Goal: Navigation & Orientation: Find specific page/section

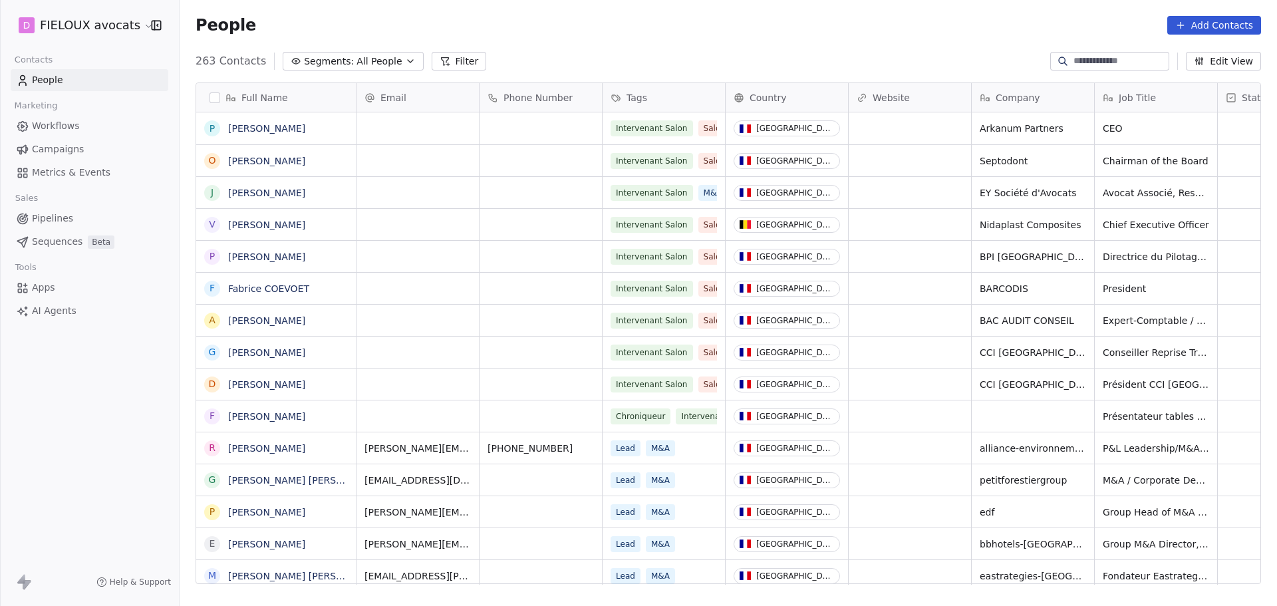
scroll to position [523, 1087]
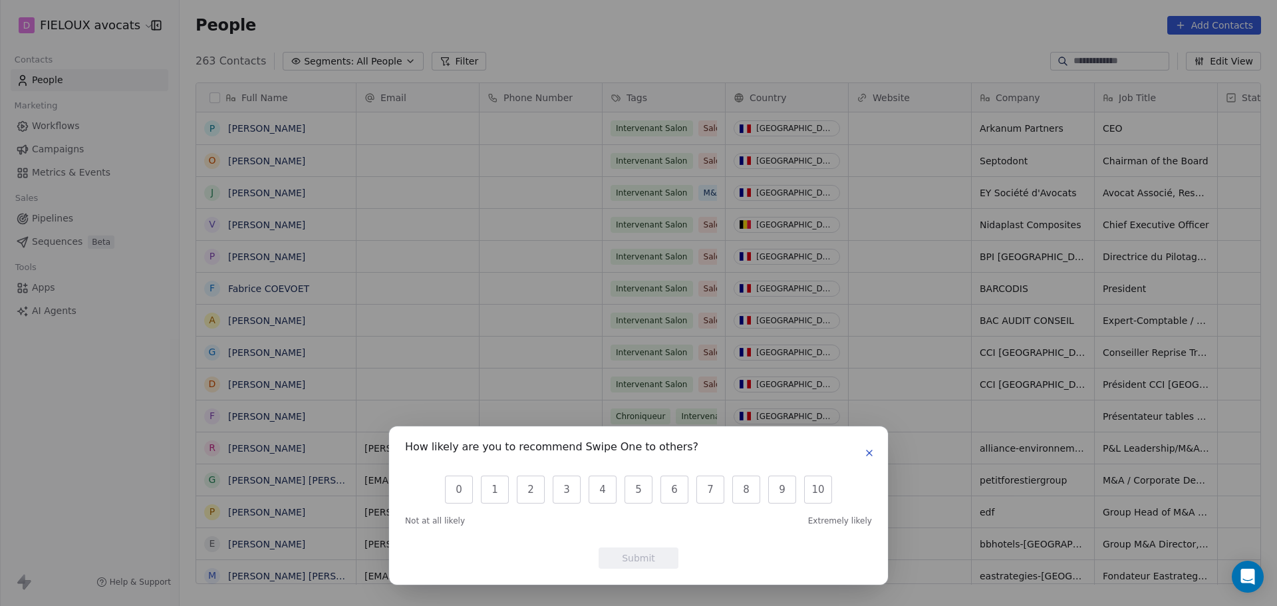
click at [873, 452] on icon "button" at bounding box center [869, 453] width 11 height 11
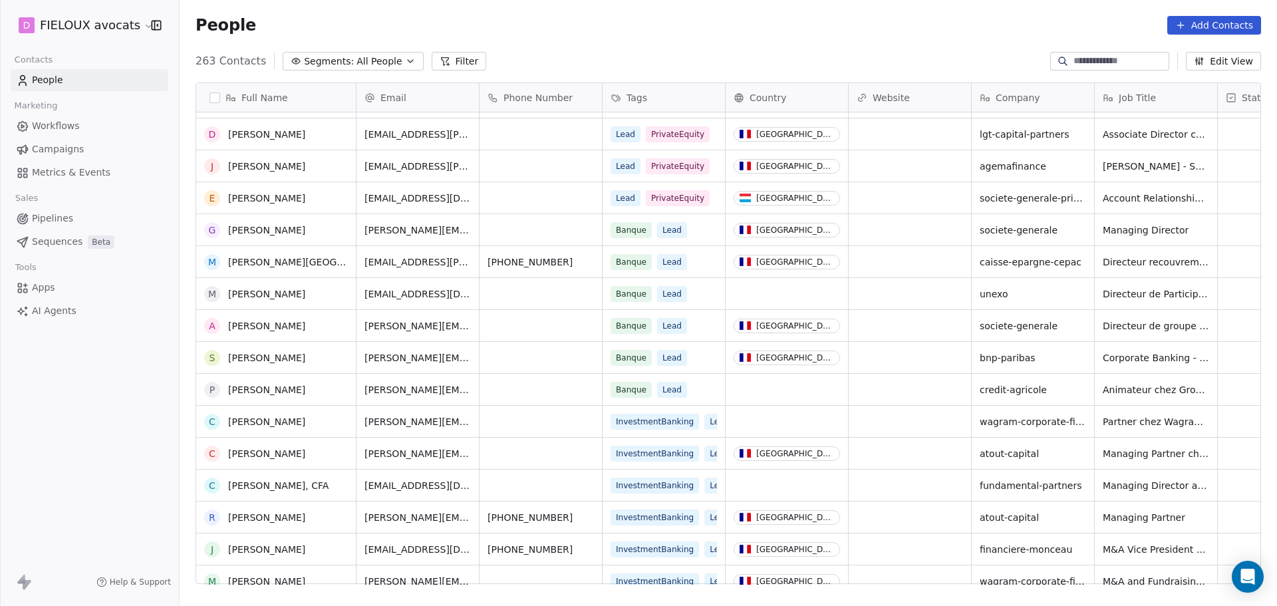
scroll to position [0, 0]
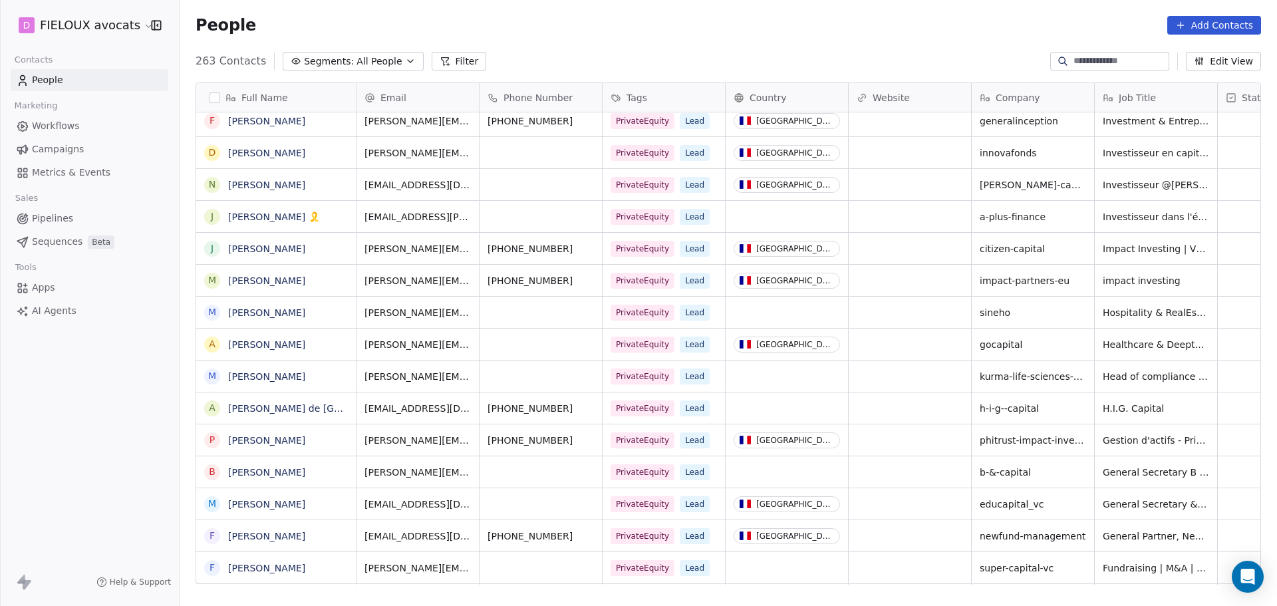
click at [931, 100] on div "Website" at bounding box center [909, 97] width 104 height 13
click at [914, 149] on div "Hide" at bounding box center [919, 146] width 140 height 21
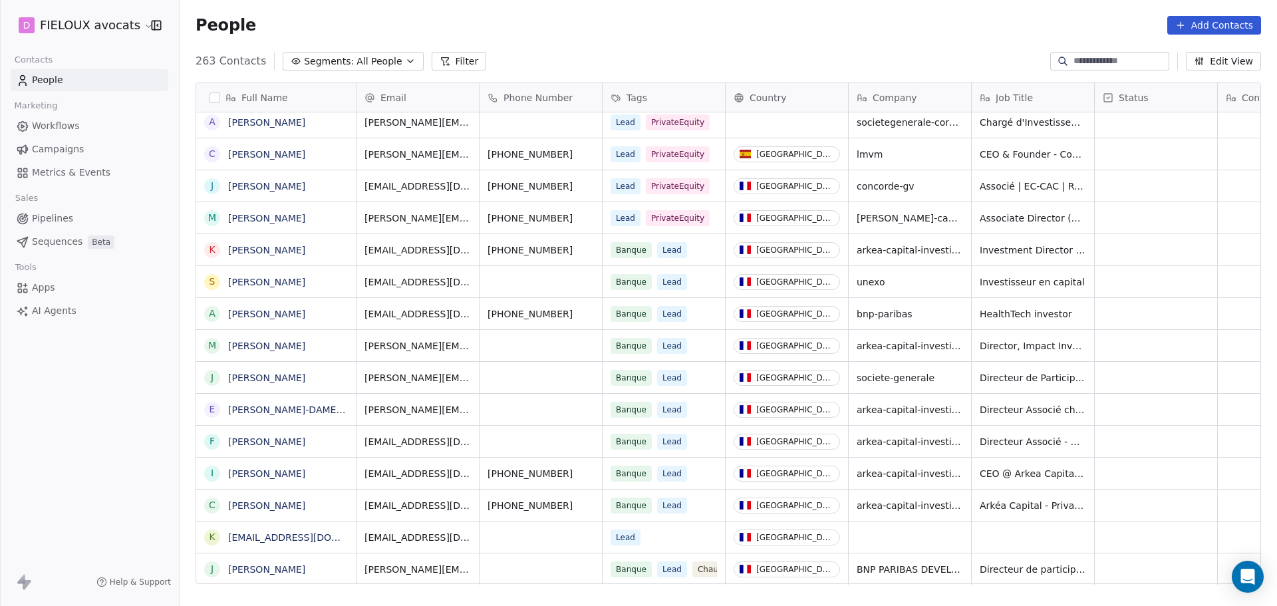
click at [1145, 95] on span "Status" at bounding box center [1134, 97] width 30 height 13
click at [1141, 120] on div "Hide" at bounding box center [1121, 125] width 53 height 21
click at [1154, 96] on span "Contact Source" at bounding box center [1154, 97] width 71 height 13
click at [1151, 125] on div "Hide" at bounding box center [1165, 125] width 140 height 21
click at [1151, 104] on span "NPS Score" at bounding box center [1142, 97] width 47 height 13
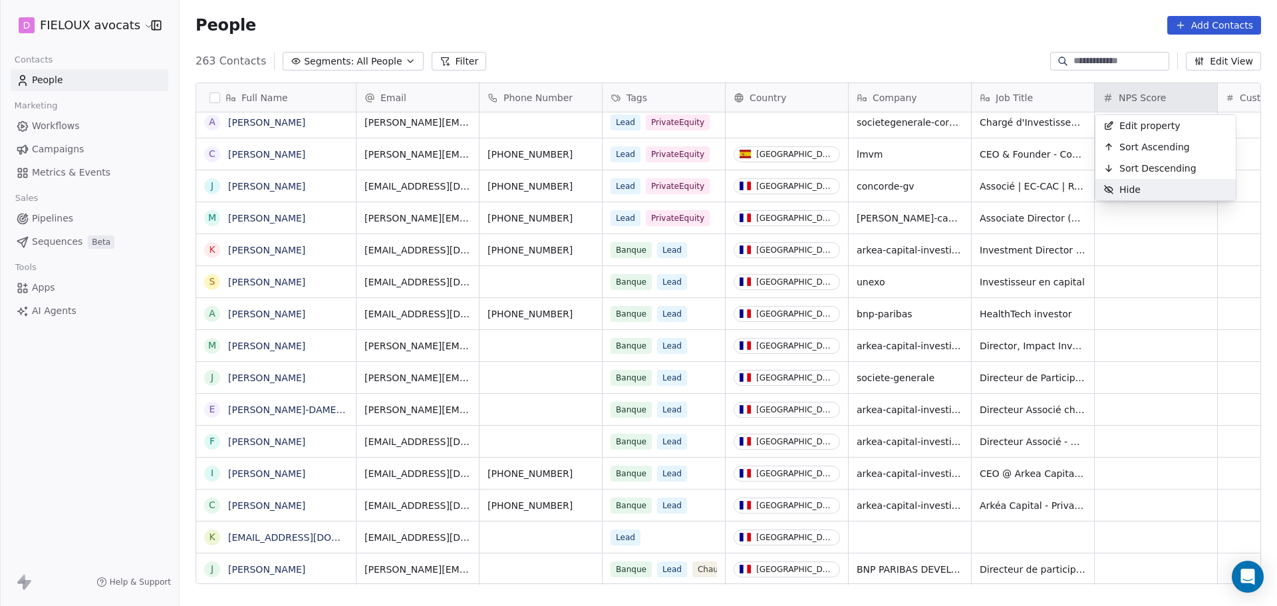
click at [1140, 190] on div "Hide" at bounding box center [1121, 189] width 53 height 21
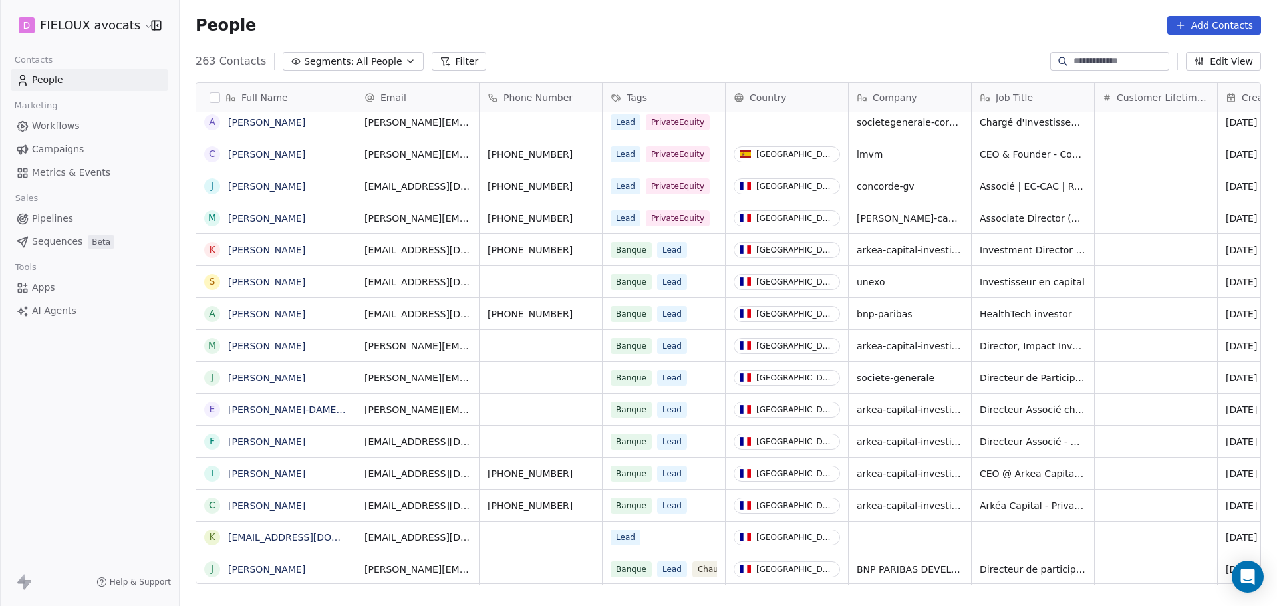
click at [1155, 94] on span "Customer Lifetime Value" at bounding box center [1163, 97] width 92 height 13
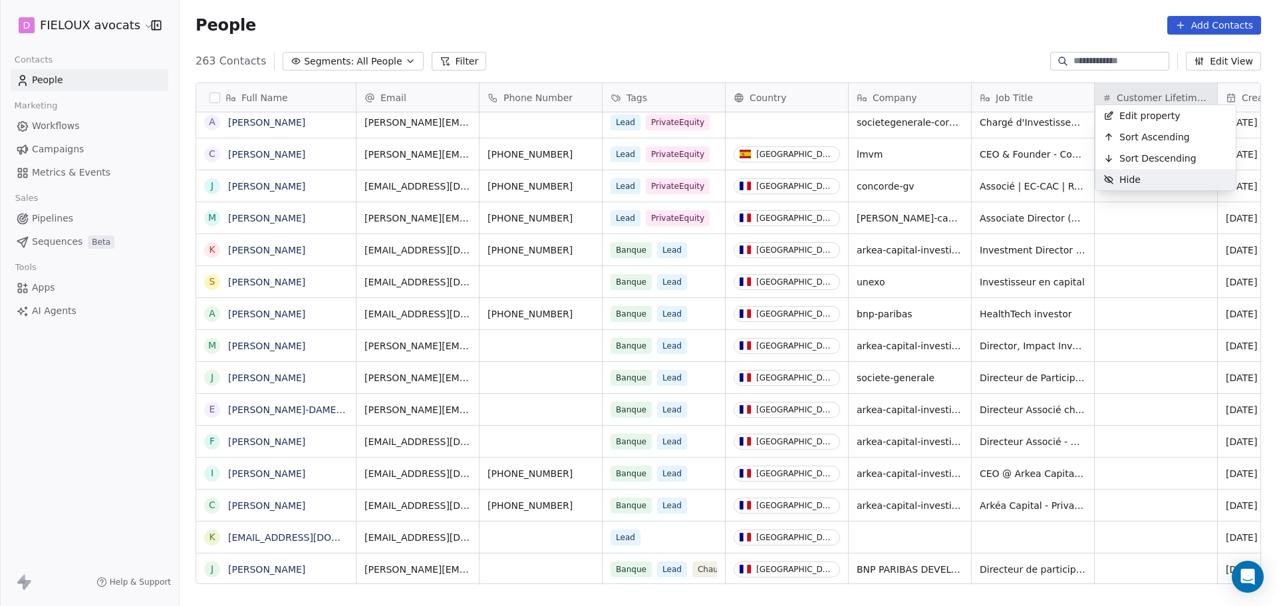
click at [1145, 181] on div "Hide" at bounding box center [1121, 179] width 53 height 21
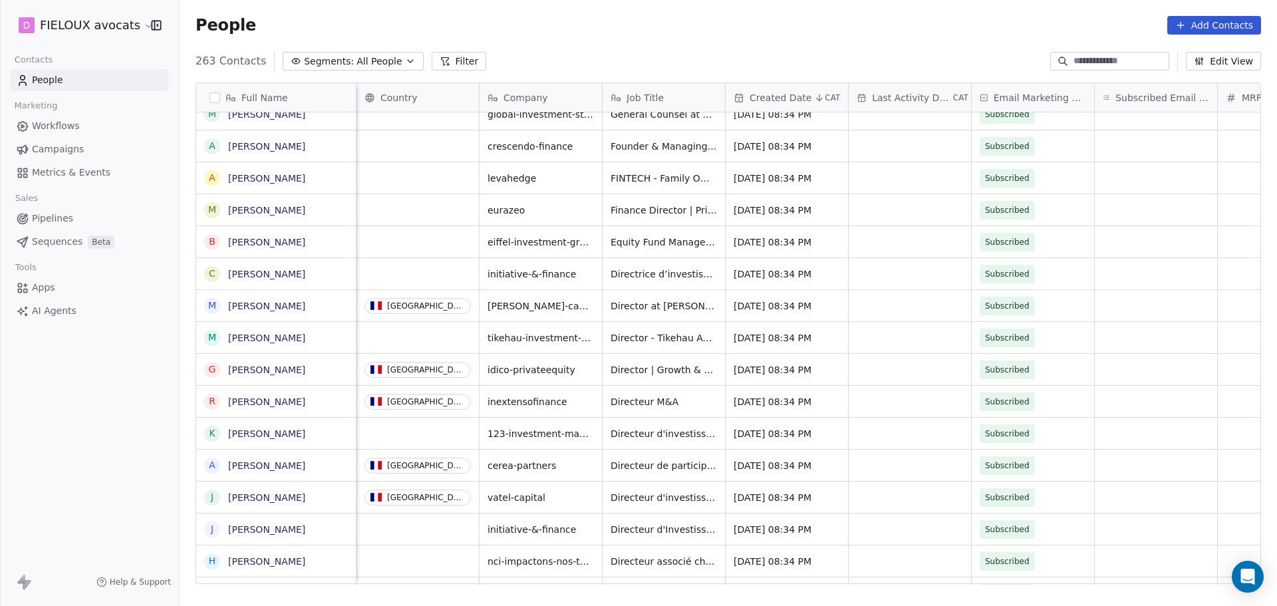
click at [926, 98] on div "Last Activity Date CAT" at bounding box center [910, 97] width 122 height 29
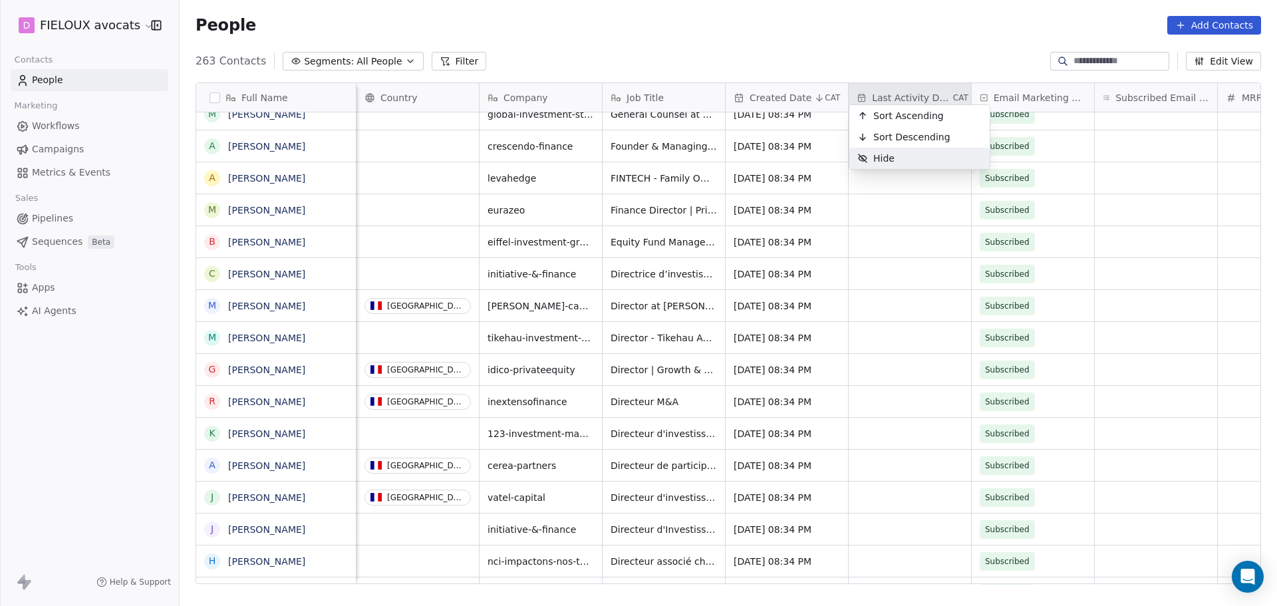
click at [916, 160] on div "Hide" at bounding box center [919, 158] width 140 height 21
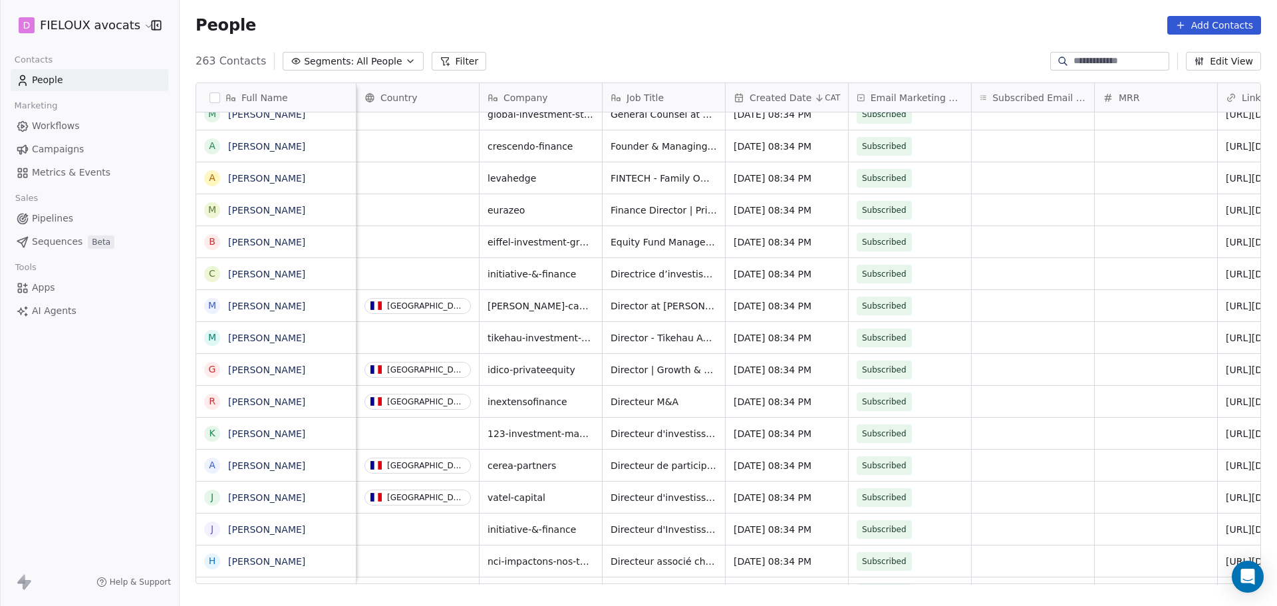
click at [1061, 91] on span "Subscribed Email Categories" at bounding box center [1039, 97] width 94 height 13
click at [1018, 115] on div "Hide" at bounding box center [998, 115] width 53 height 21
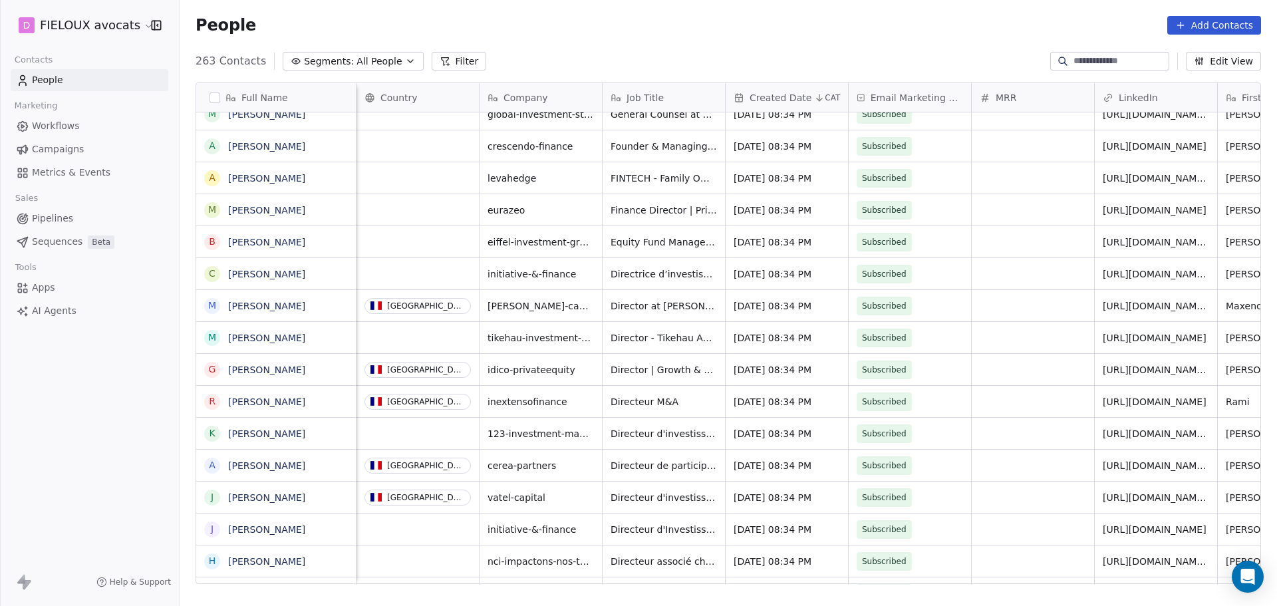
click at [1067, 92] on div "MRR" at bounding box center [1032, 97] width 104 height 13
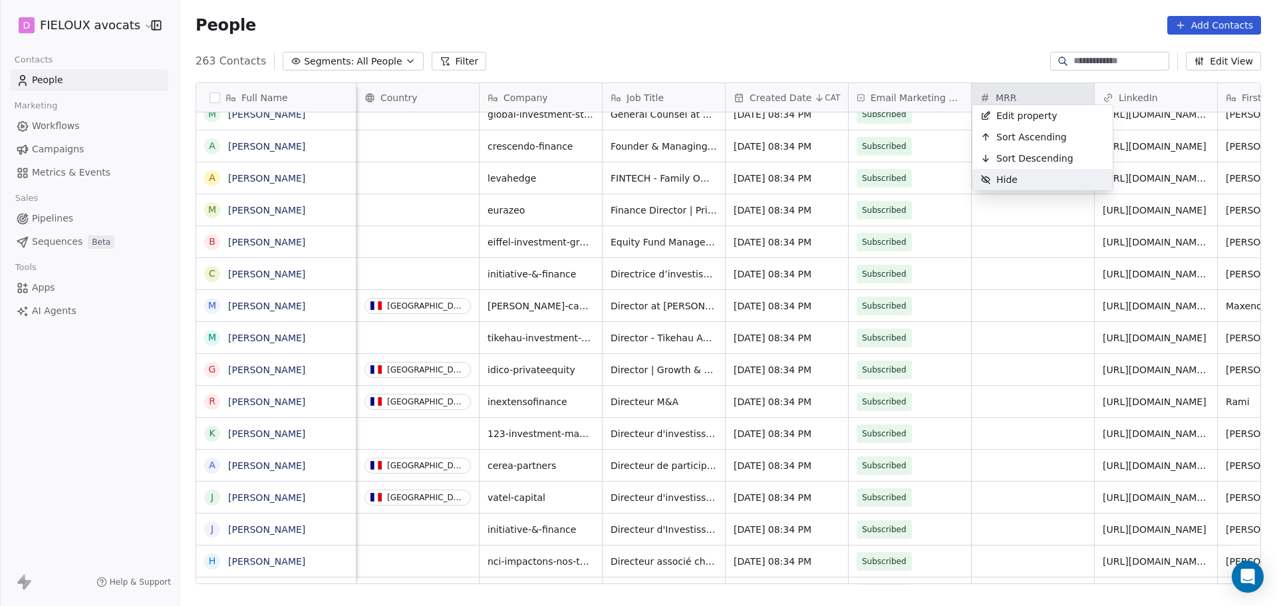
click at [1006, 176] on span "Hide" at bounding box center [1006, 179] width 21 height 13
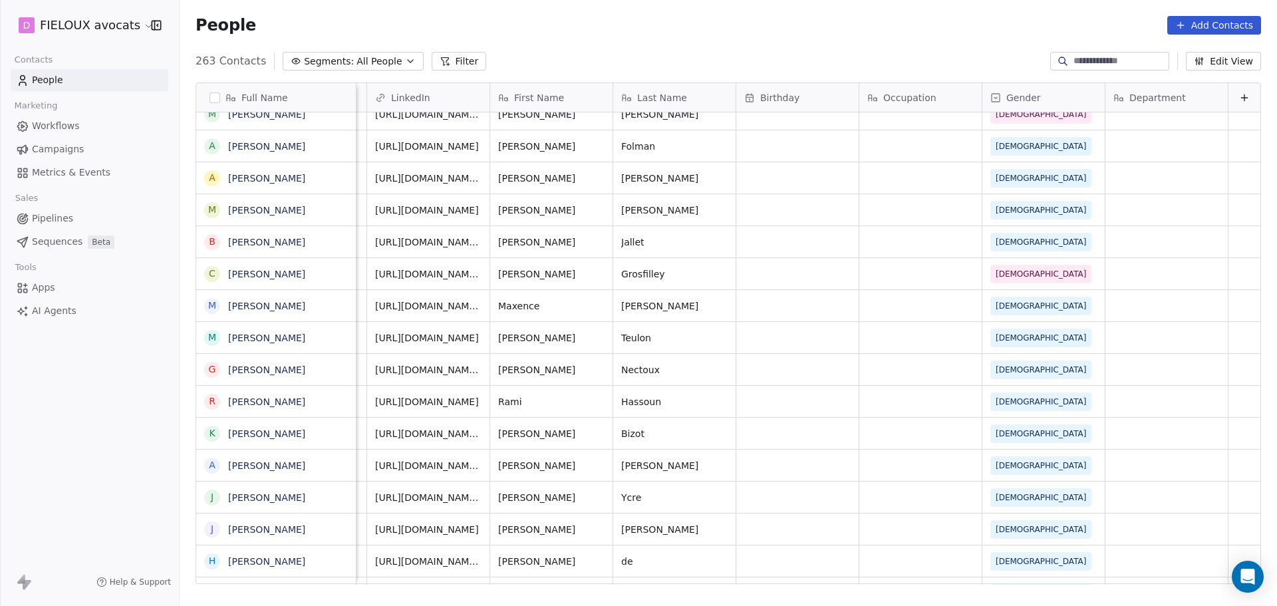
click at [760, 93] on span "Birthday" at bounding box center [779, 97] width 39 height 13
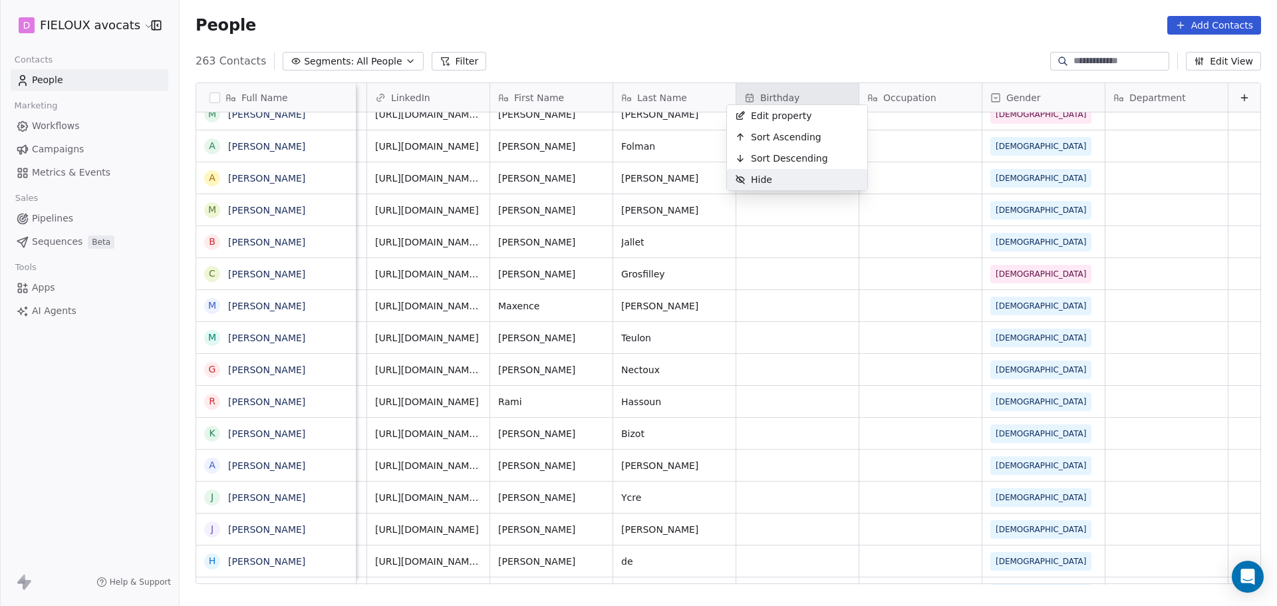
click at [769, 184] on span "Hide" at bounding box center [761, 179] width 21 height 13
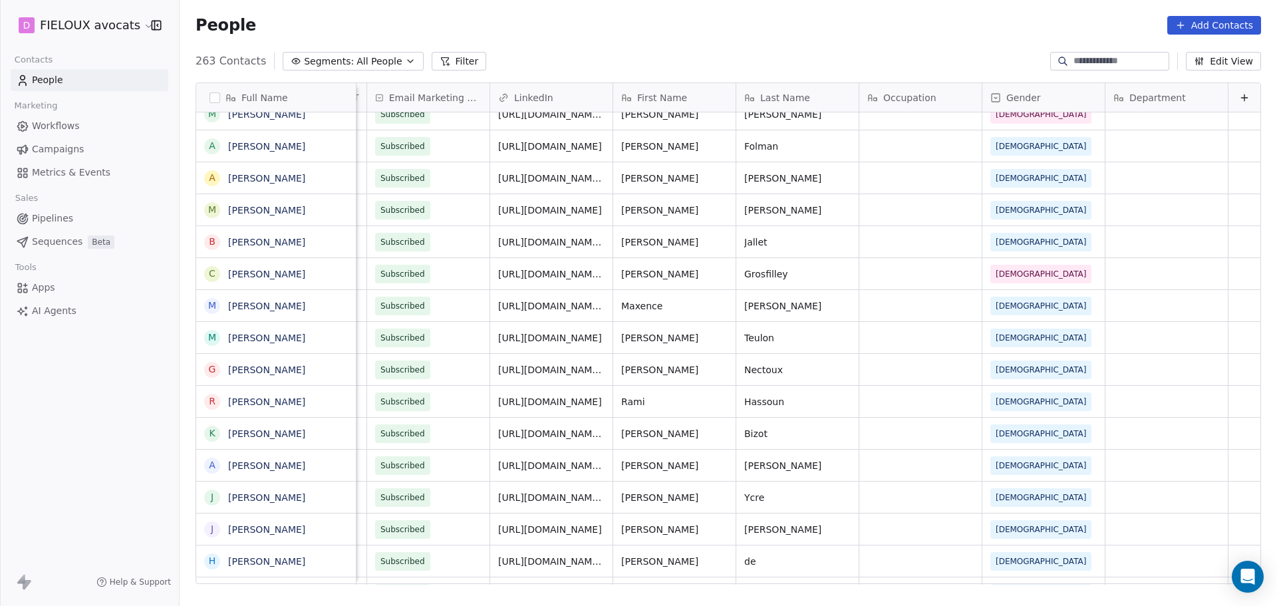
click at [872, 91] on div "Occupation" at bounding box center [919, 97] width 104 height 13
click at [898, 139] on div "Hide" at bounding box center [876, 136] width 53 height 21
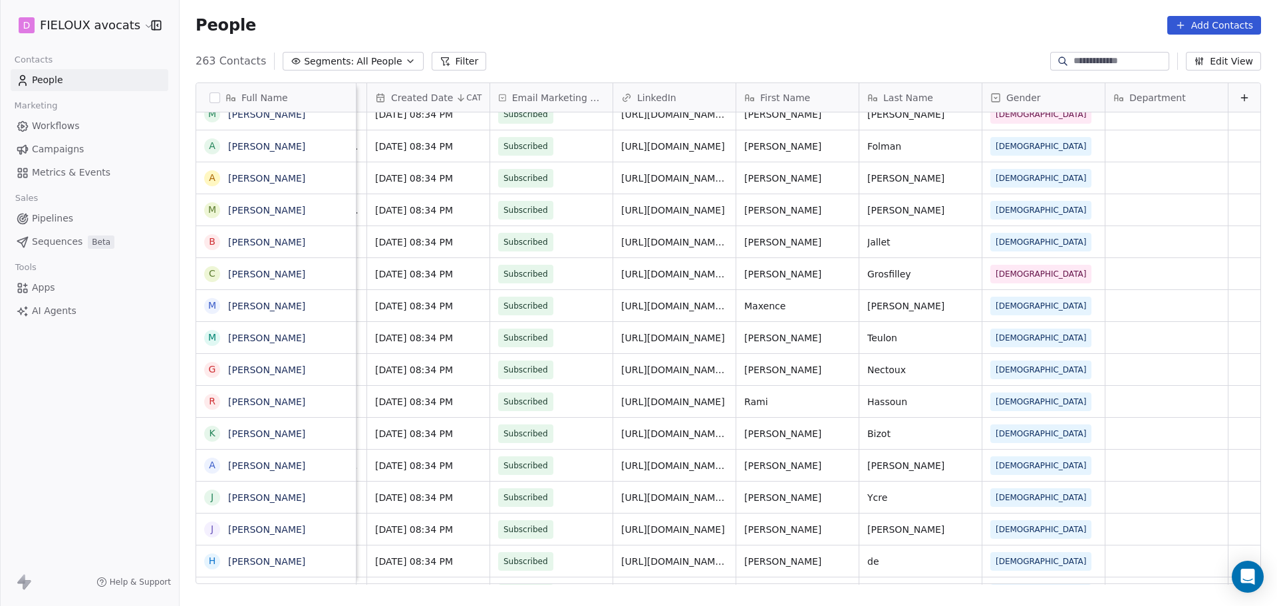
click at [1129, 91] on span "Department" at bounding box center [1157, 97] width 57 height 13
click at [1137, 137] on span "Hide" at bounding box center [1130, 136] width 21 height 13
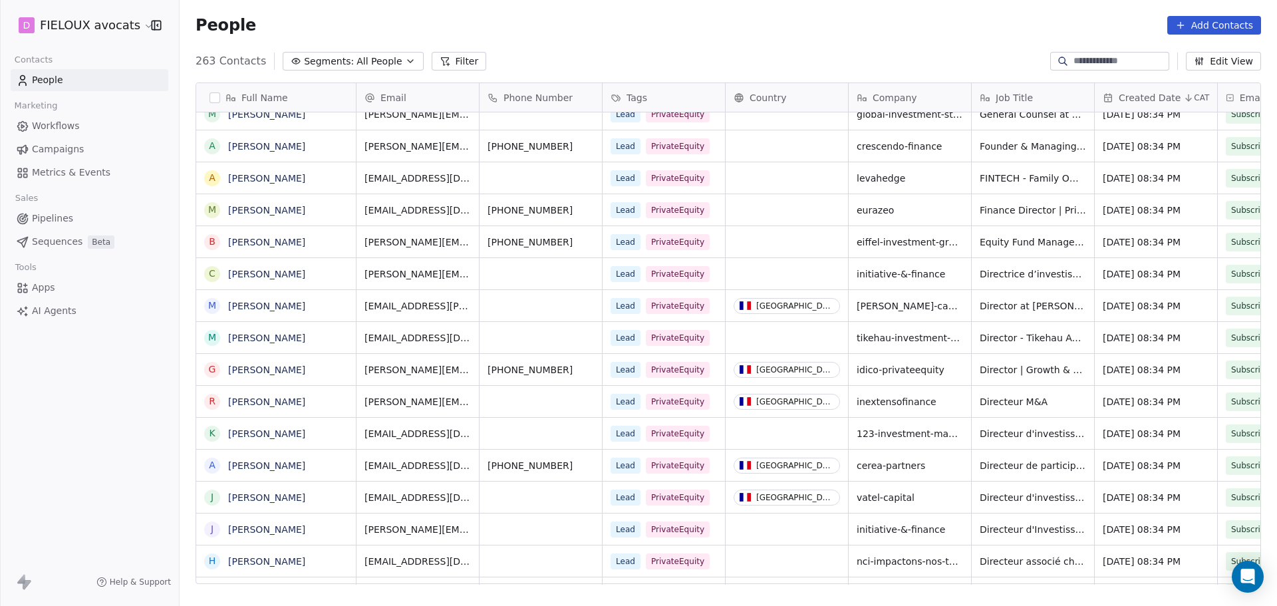
click at [59, 306] on span "AI Agents" at bounding box center [54, 311] width 45 height 14
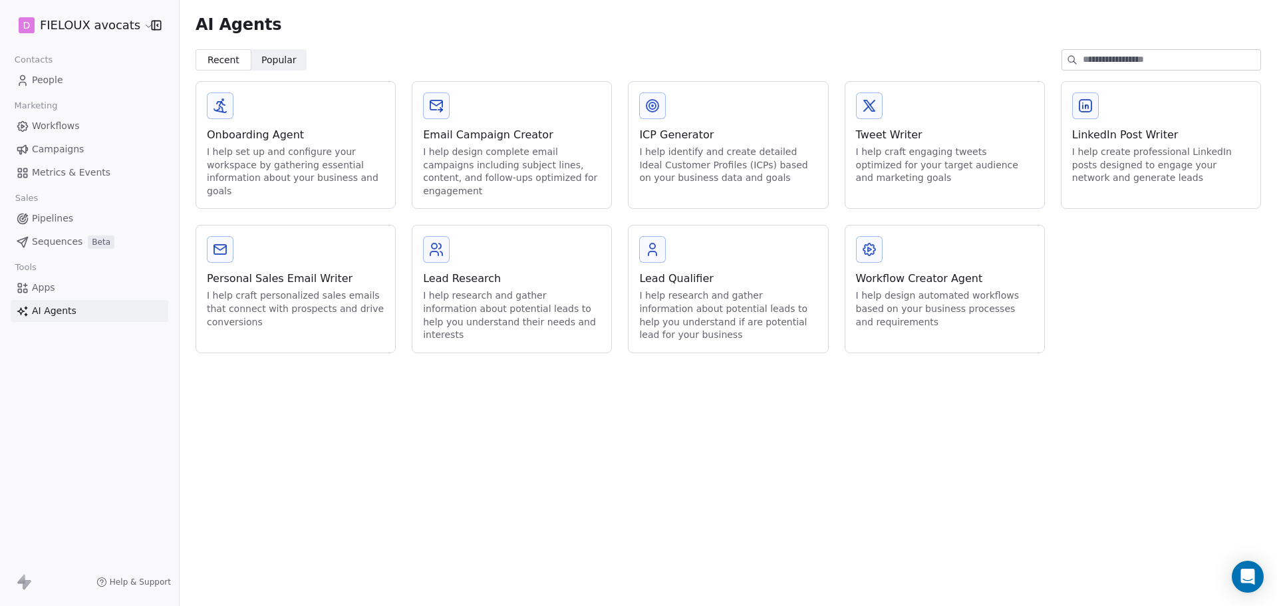
click at [287, 58] on span "Popular" at bounding box center [278, 60] width 35 height 14
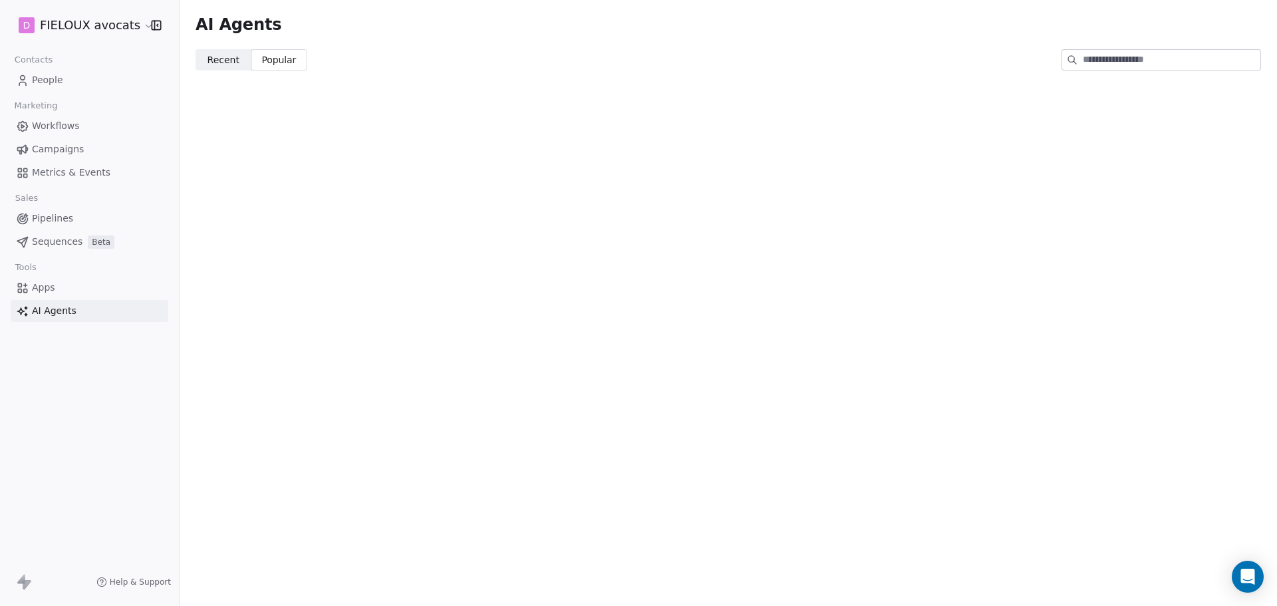
click at [233, 63] on span "Recent" at bounding box center [223, 60] width 32 height 14
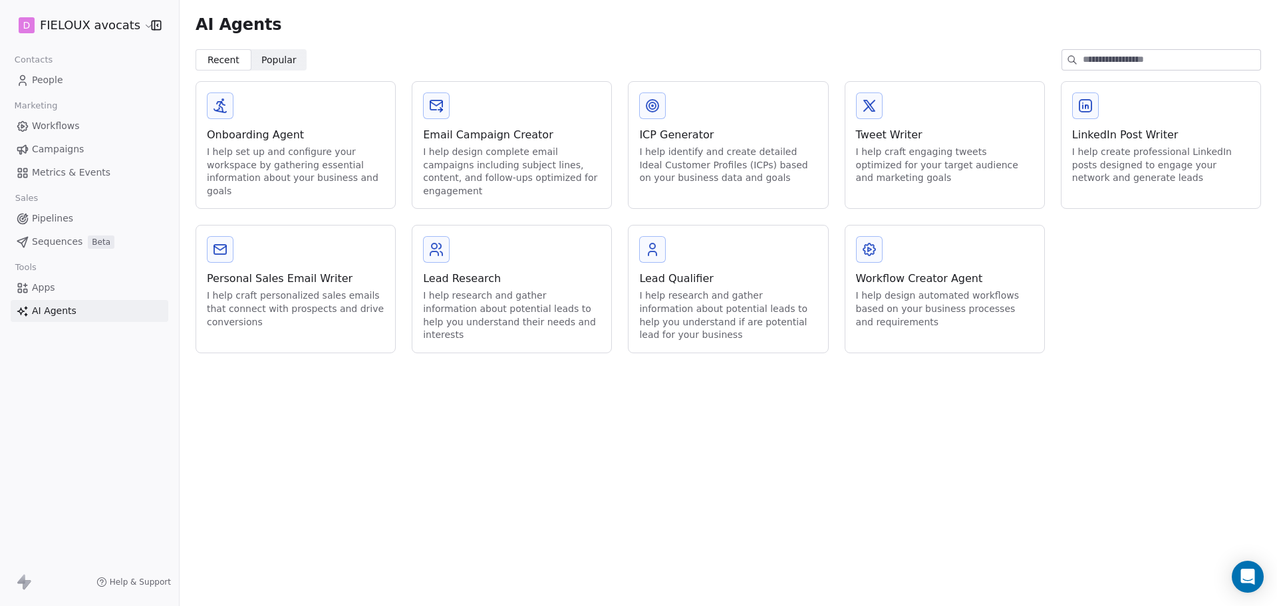
click at [70, 289] on link "Apps" at bounding box center [90, 288] width 158 height 22
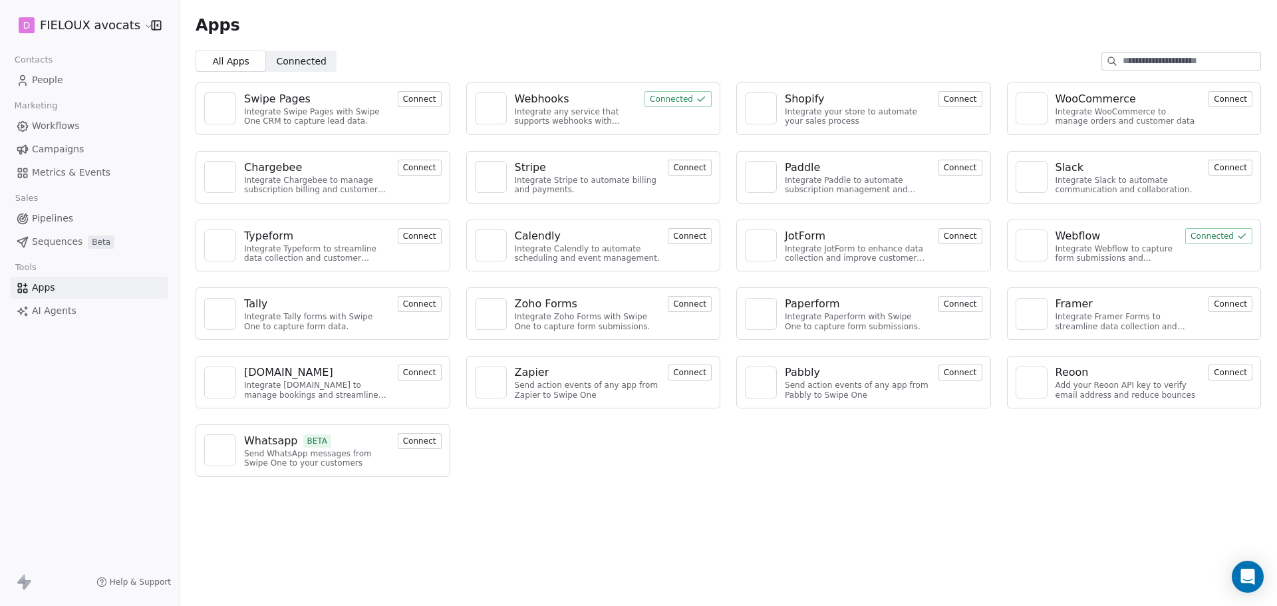
click at [725, 446] on div "Swipe Pages Integrate Swipe Pages with Swipe One CRM to capture lead data. Conn…" at bounding box center [728, 280] width 1097 height 416
